Goal: Transaction & Acquisition: Purchase product/service

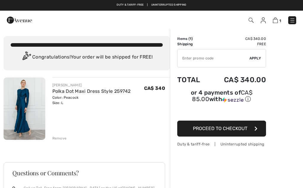
click at [33, 107] on img at bounding box center [25, 109] width 42 height 62
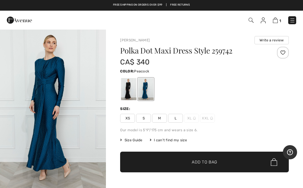
click at [68, 99] on img "1 / 4" at bounding box center [53, 108] width 106 height 159
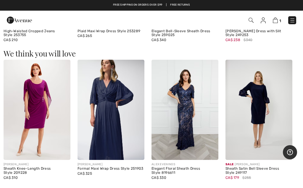
scroll to position [432, 0]
